Goal: Information Seeking & Learning: Learn about a topic

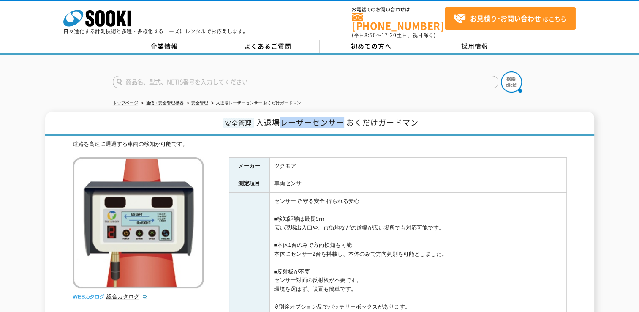
drag, startPoint x: 282, startPoint y: 118, endPoint x: 341, endPoint y: 118, distance: 58.3
click at [341, 118] on span "入退場レーザーセンサー おくだけガードマン" at bounding box center [337, 122] width 163 height 11
copy span "レーザーセンサー"
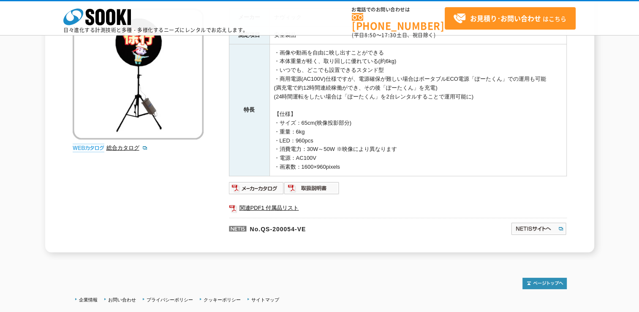
scroll to position [169, 0]
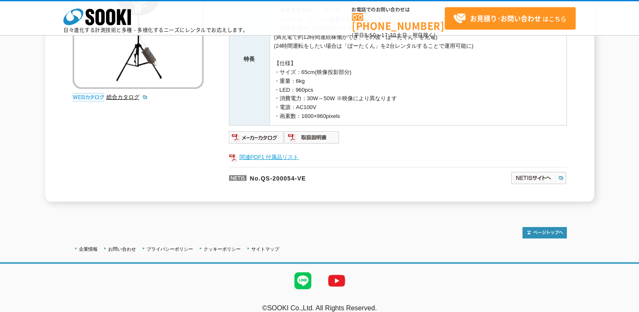
click at [286, 153] on link "関連PDF1 付属品リスト" at bounding box center [398, 157] width 338 height 11
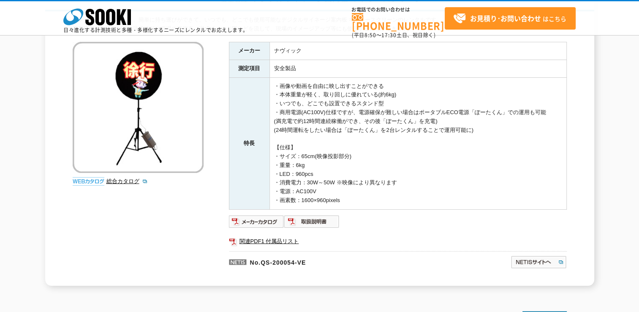
scroll to position [85, 0]
drag, startPoint x: 279, startPoint y: 84, endPoint x: 389, endPoint y: 84, distance: 109.9
click at [389, 84] on td "・画像や動画を自由に映し出すことができる ・本体重量が軽く、取り回しに優れている(約6kg) ・いつでも、どこでも設置できるスタンド型 ・商用電源(AC100…" at bounding box center [418, 144] width 297 height 132
drag, startPoint x: 389, startPoint y: 84, endPoint x: 366, endPoint y: 86, distance: 22.9
copy td "画像や動画を自由に映し出すことができる"
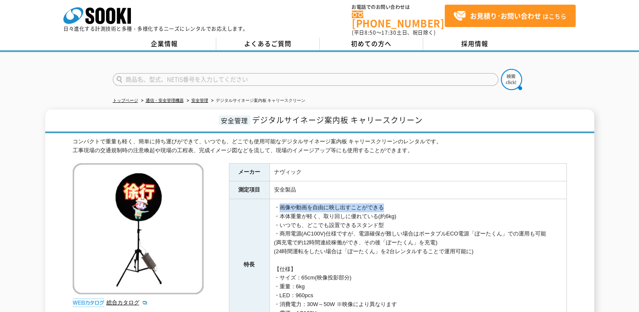
scroll to position [0, 0]
